Goal: Transaction & Acquisition: Purchase product/service

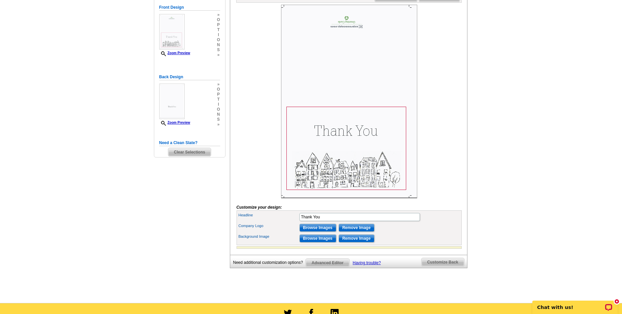
scroll to position [134, 0]
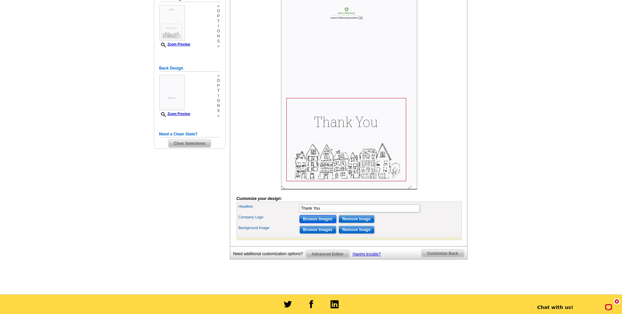
click at [323, 223] on input "Browse Images" at bounding box center [317, 219] width 37 height 8
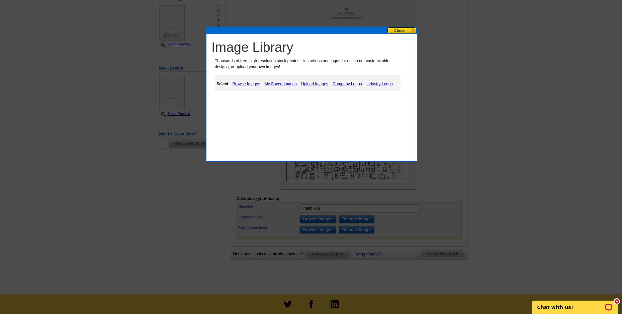
click at [242, 85] on link "Browse Images" at bounding box center [246, 84] width 31 height 8
click at [283, 84] on link "My Saved Images" at bounding box center [281, 84] width 35 height 8
click at [308, 83] on link "Upload Images" at bounding box center [315, 84] width 30 height 8
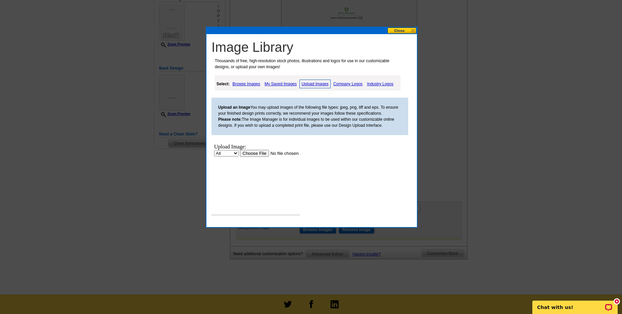
scroll to position [0, 0]
click at [253, 154] on input "file" at bounding box center [282, 153] width 85 height 7
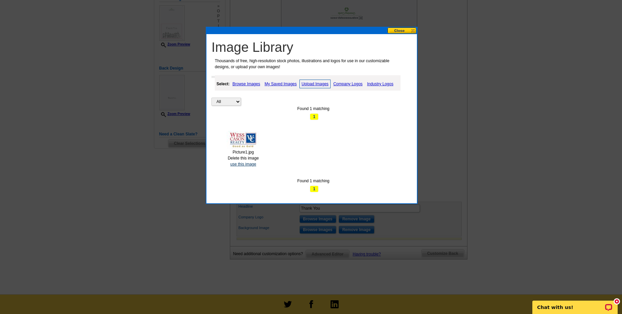
click at [244, 166] on link "use this image" at bounding box center [243, 164] width 26 height 5
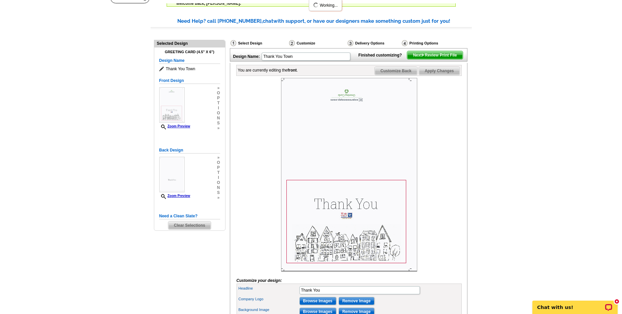
scroll to position [67, 0]
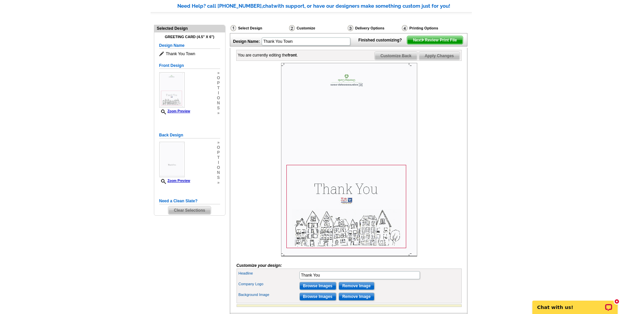
drag, startPoint x: 452, startPoint y: 166, endPoint x: 452, endPoint y: 181, distance: 15.7
click at [452, 181] on div at bounding box center [348, 160] width 225 height 194
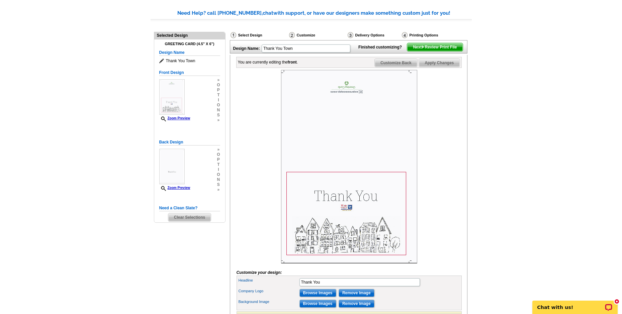
scroll to position [51, 0]
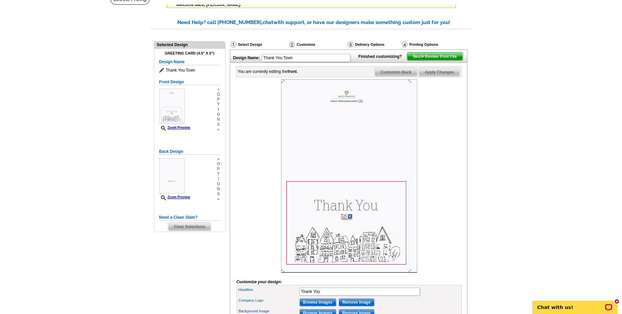
click at [421, 58] on img at bounding box center [422, 56] width 3 height 3
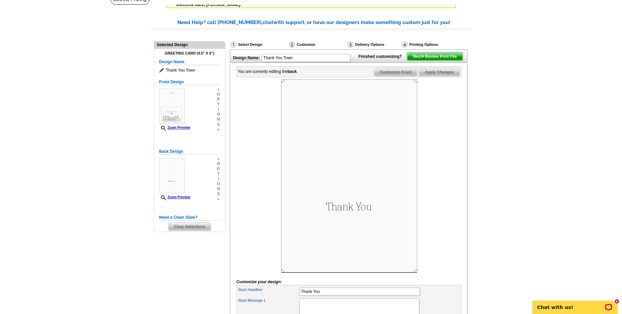
click at [357, 219] on img at bounding box center [349, 176] width 136 height 194
click at [357, 237] on img at bounding box center [349, 176] width 136 height 194
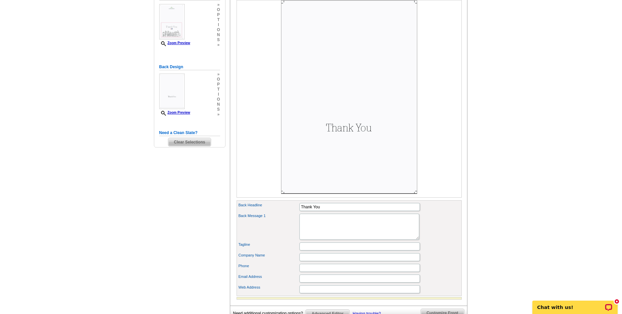
scroll to position [151, 0]
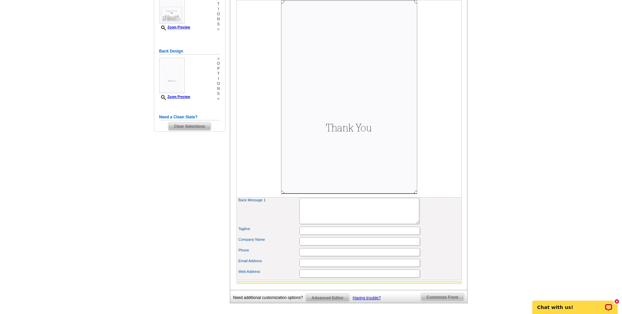
drag, startPoint x: 324, startPoint y: 205, endPoint x: 302, endPoint y: 202, distance: 22.3
click at [302, 195] on input "Thank You" at bounding box center [359, 191] width 120 height 8
type input "T"
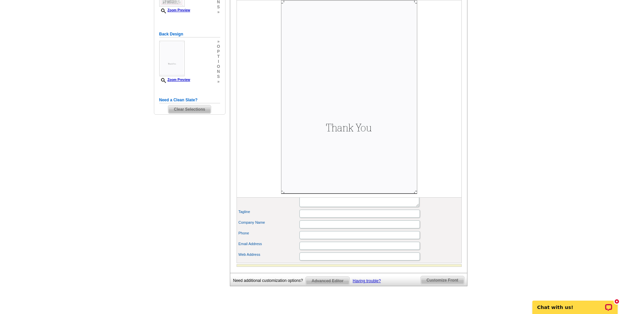
scroll to position [184, 0]
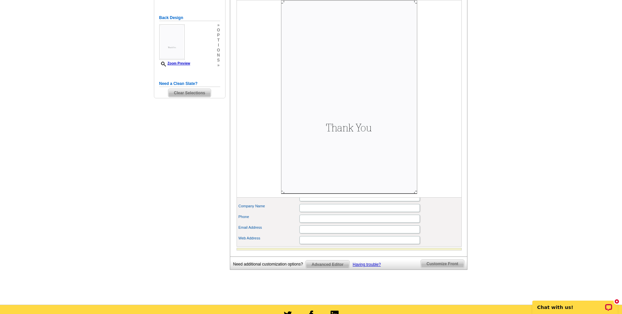
type input "We Appreciate You"
click at [322, 212] on input "Company Name" at bounding box center [359, 208] width 120 height 8
type input "Wess Cason Realty"
type input "7048442855"
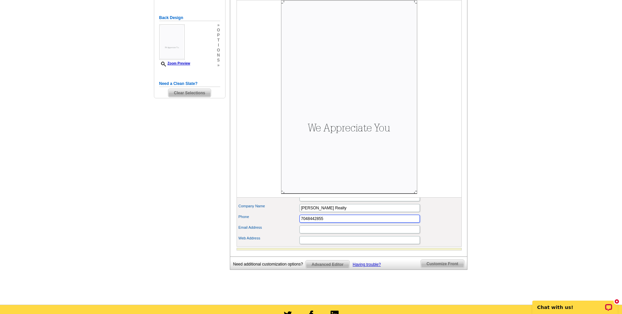
type input "office@wesscasonrealty.com"
type input "1312"
drag, startPoint x: 356, startPoint y: 240, endPoint x: 297, endPoint y: 237, distance: 58.6
click at [297, 235] on div "Email Address office@wesscasonrealty.com" at bounding box center [349, 229] width 222 height 11
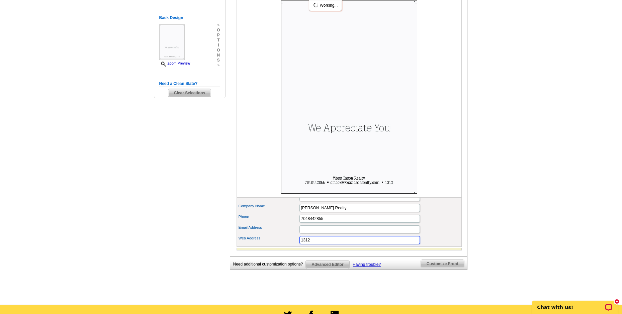
drag, startPoint x: 321, startPoint y: 252, endPoint x: 294, endPoint y: 251, distance: 27.8
click at [294, 246] on div "Web Address 1312" at bounding box center [349, 240] width 222 height 11
type input "www.charlottepm.com"
click at [509, 259] on main "Need Help? call 800-260-5887, chat with support, or have our designers make som…" at bounding box center [311, 90] width 622 height 430
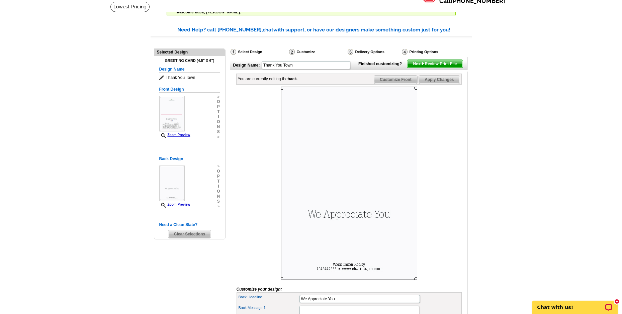
scroll to position [42, 0]
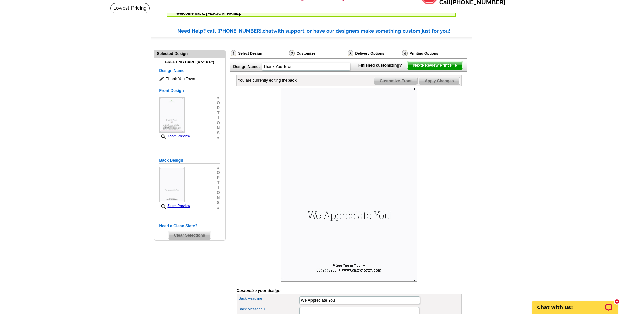
click at [426, 69] on span "Next Review Print File" at bounding box center [434, 65] width 55 height 8
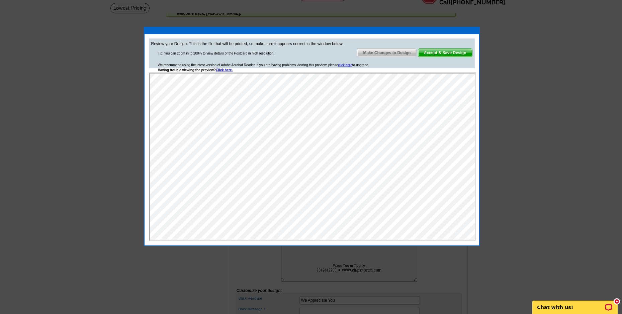
scroll to position [0, 0]
click at [443, 56] on span "Accept & Save Design" at bounding box center [445, 53] width 54 height 8
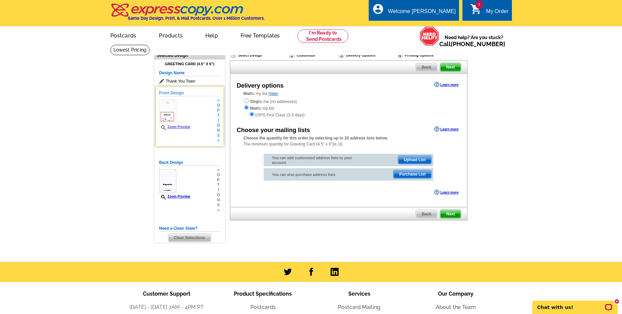
click at [202, 121] on div "Front Design Zoom Preview » o p t i o n s »" at bounding box center [189, 116] width 61 height 53
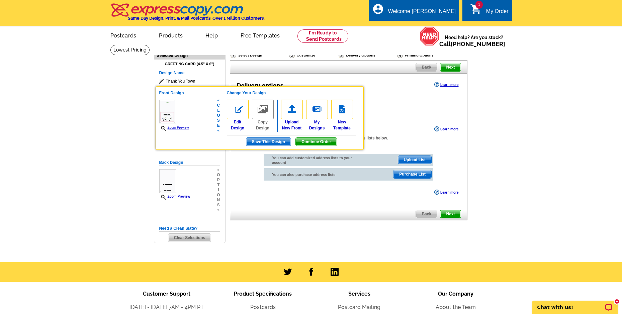
click at [180, 127] on link "Zoom Preview" at bounding box center [174, 128] width 30 height 4
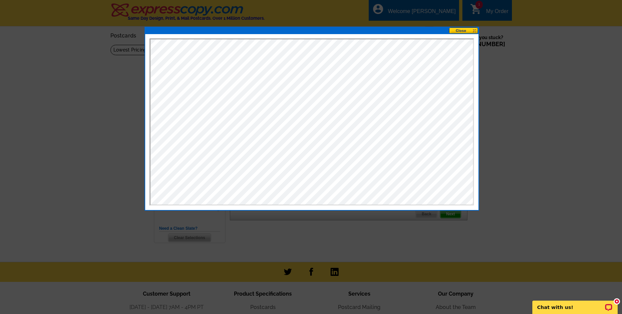
click at [522, 93] on div at bounding box center [311, 157] width 622 height 314
click at [454, 32] on button at bounding box center [463, 30] width 29 height 6
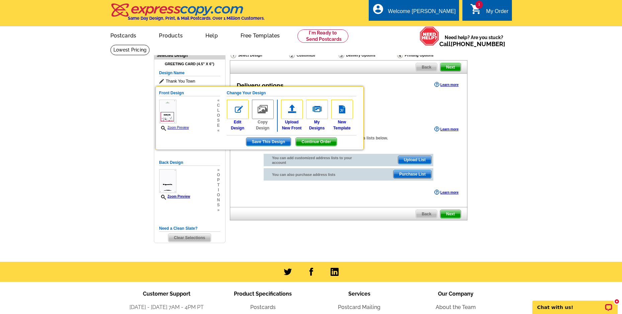
click at [496, 13] on div "My Order" at bounding box center [497, 12] width 22 height 9
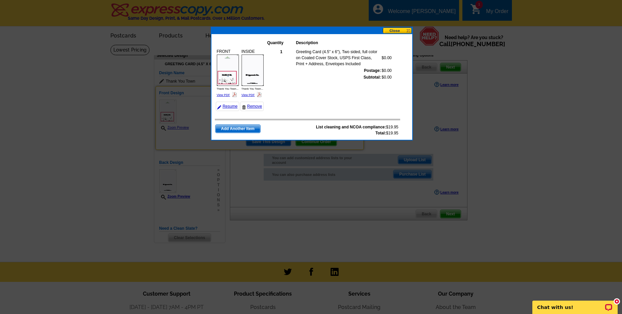
click at [245, 131] on span "Add Another Item" at bounding box center [237, 129] width 45 height 8
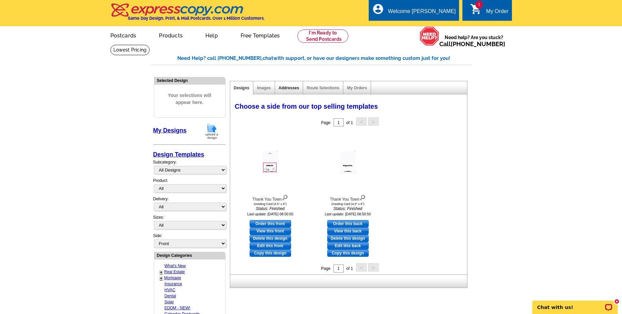
click at [284, 88] on link "Addresses" at bounding box center [289, 88] width 20 height 5
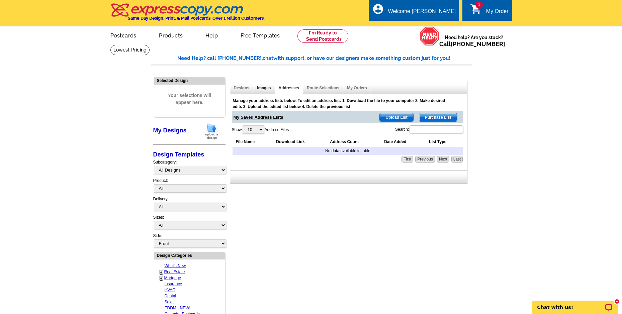
click at [262, 87] on link "Images" at bounding box center [264, 88] width 14 height 5
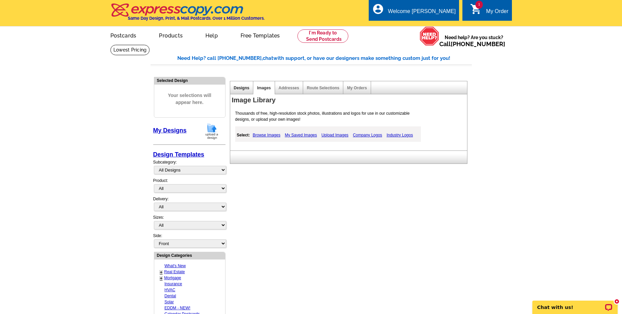
click at [238, 88] on link "Designs" at bounding box center [242, 88] width 16 height 5
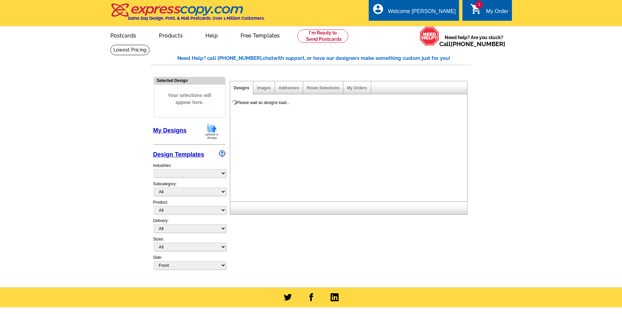
select select "785"
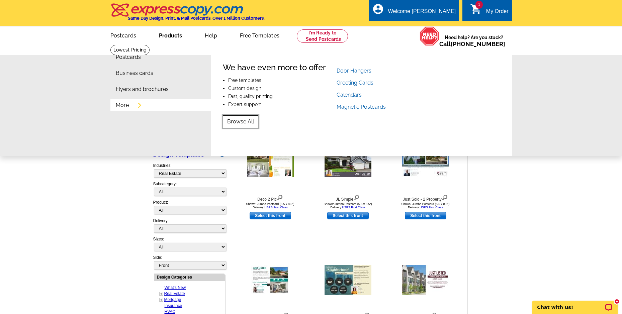
click at [240, 120] on link "Browse All" at bounding box center [240, 121] width 35 height 13
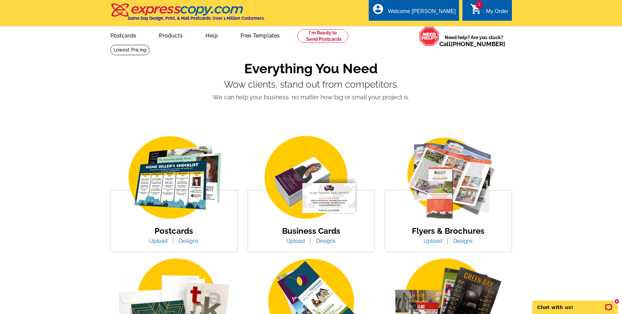
click at [484, 6] on div "1 shopping_cart My Order" at bounding box center [486, 10] width 49 height 21
click at [482, 11] on link "1 shopping_cart My Order" at bounding box center [489, 11] width 38 height 8
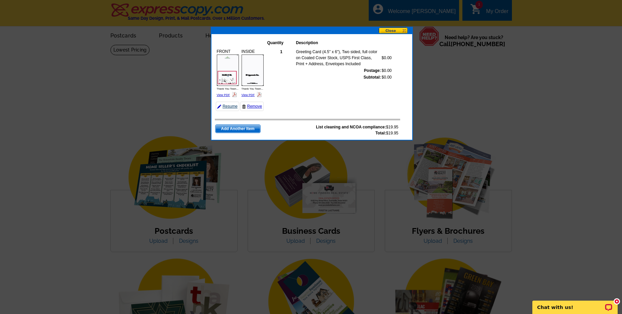
click at [234, 105] on link "Resume" at bounding box center [227, 106] width 23 height 9
